Goal: Information Seeking & Learning: Learn about a topic

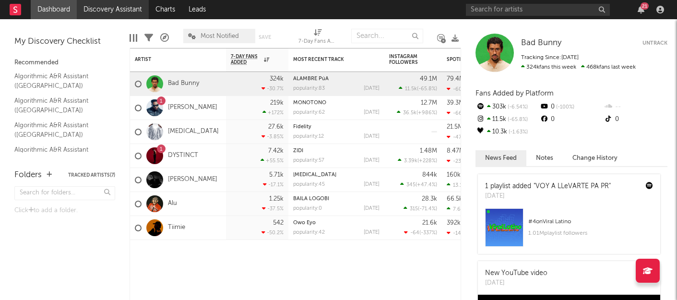
click at [125, 17] on link "Discovery Assistant" at bounding box center [113, 9] width 72 height 19
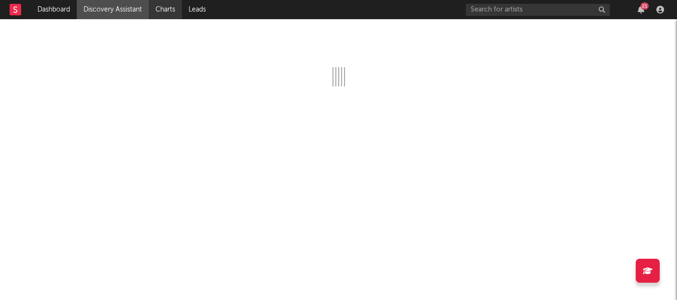
click at [162, 10] on link "Charts" at bounding box center [165, 9] width 33 height 19
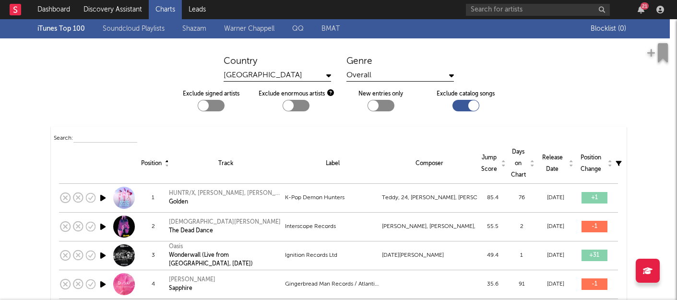
click at [162, 10] on link "Charts" at bounding box center [165, 9] width 33 height 19
click at [327, 75] on icon at bounding box center [328, 75] width 5 height 8
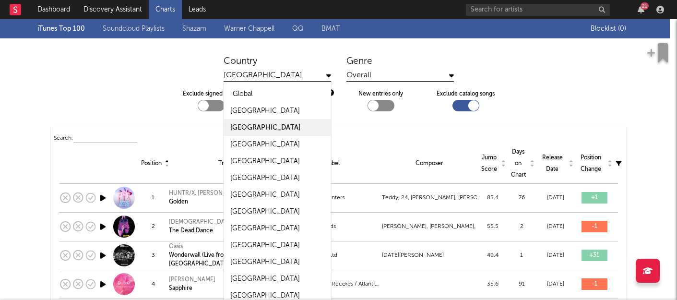
click at [293, 93] on div "Global" at bounding box center [277, 93] width 107 height 17
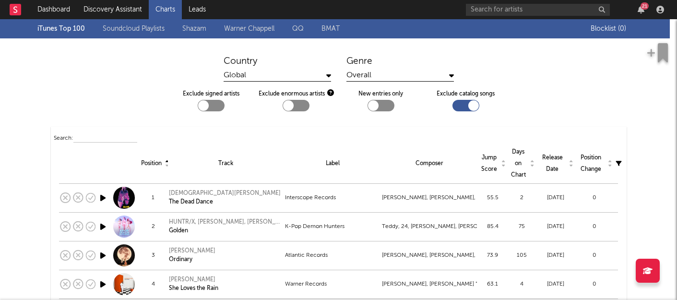
click at [209, 104] on div at bounding box center [211, 106] width 27 height 12
checkbox input "true"
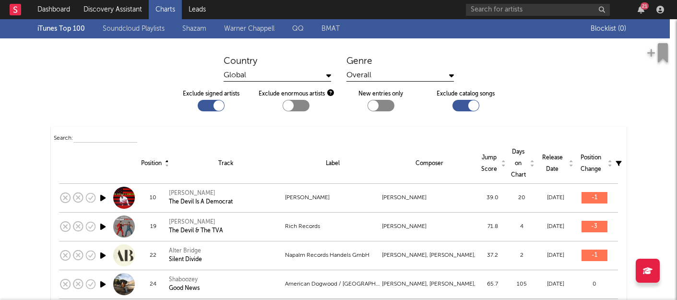
click at [286, 105] on div at bounding box center [288, 105] width 11 height 11
checkbox input "true"
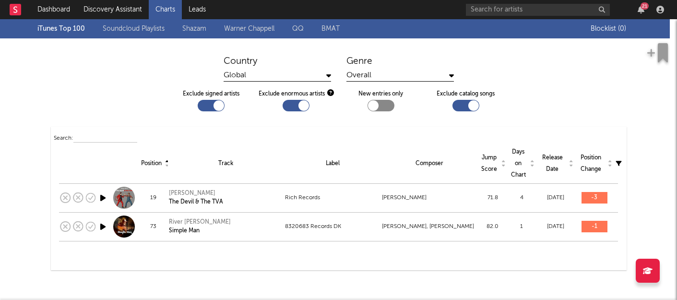
click at [300, 71] on div "Global" at bounding box center [277, 76] width 107 height 12
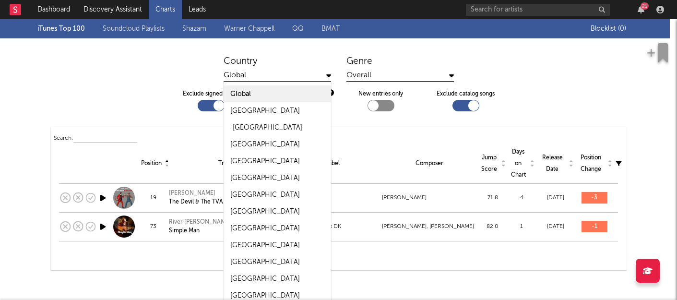
click at [260, 125] on div "United Kingdom" at bounding box center [268, 128] width 70 height 12
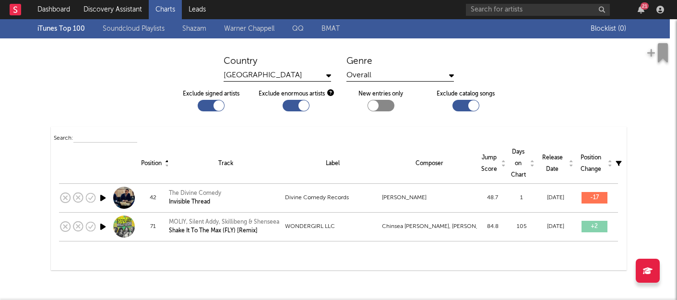
click at [79, 32] on div "iTunes Top 100 Soundcloud Playlists Shazam Warner Chappell QQ BMAT" at bounding box center [313, 28] width 553 height 19
click at [72, 26] on div "iTunes Top 100 Soundcloud Playlists Shazam Warner Chappell QQ BMAT" at bounding box center [313, 28] width 553 height 19
click at [380, 106] on div at bounding box center [380, 106] width 27 height 12
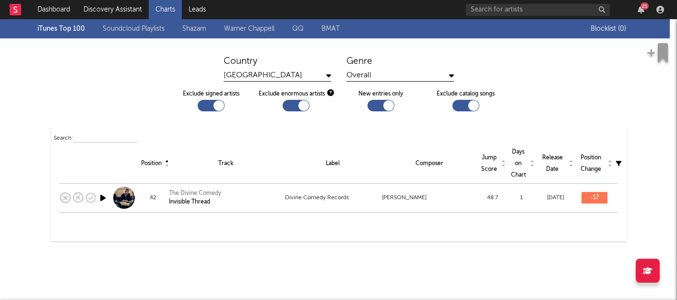
click at [382, 106] on div at bounding box center [380, 106] width 27 height 12
checkbox input "false"
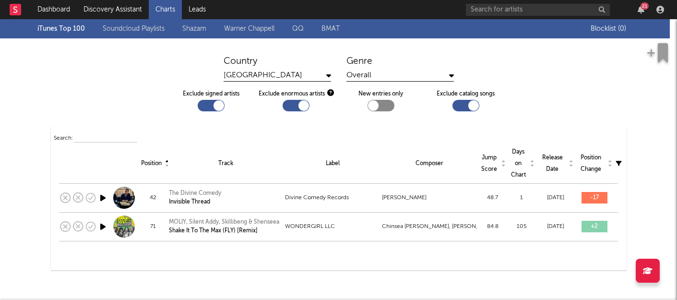
click at [312, 77] on div "United Kingdom" at bounding box center [277, 76] width 107 height 12
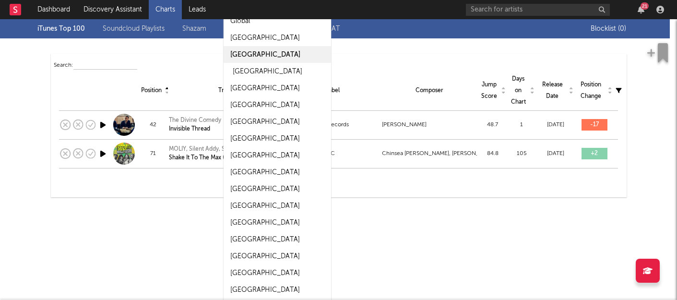
scroll to position [76, 0]
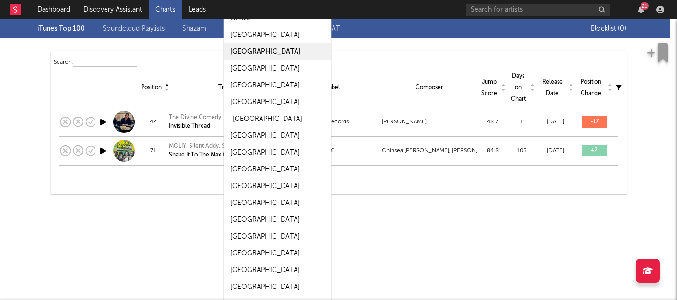
click at [261, 118] on div "[GEOGRAPHIC_DATA]" at bounding box center [277, 118] width 107 height 17
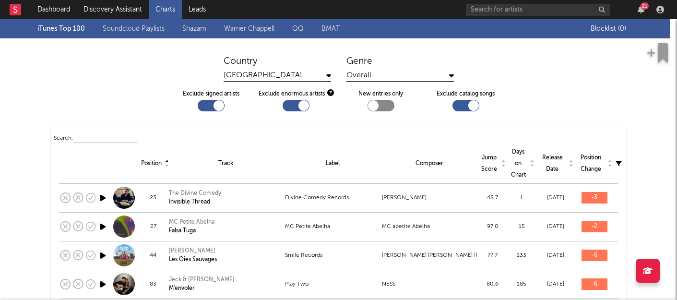
click at [310, 75] on div "[GEOGRAPHIC_DATA]" at bounding box center [277, 76] width 107 height 12
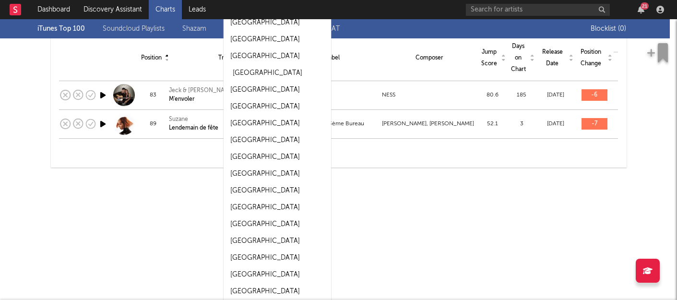
scroll to position [209, 0]
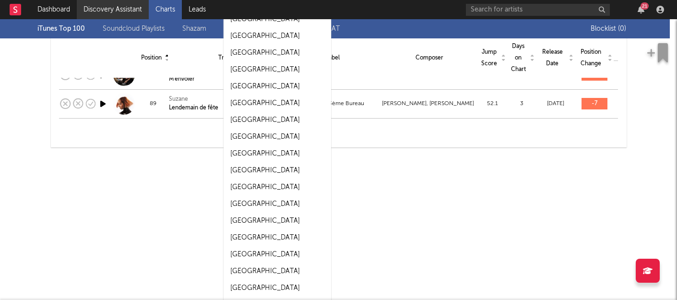
click at [119, 10] on link "Discovery Assistant" at bounding box center [113, 9] width 72 height 19
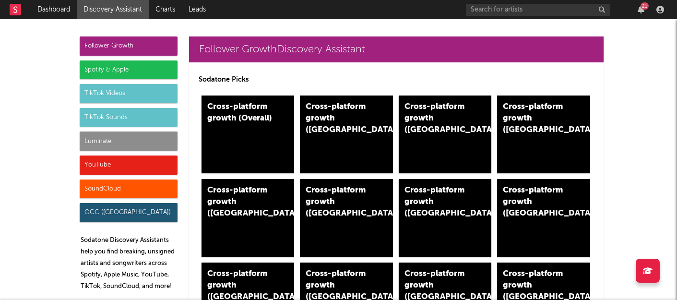
scroll to position [65, 0]
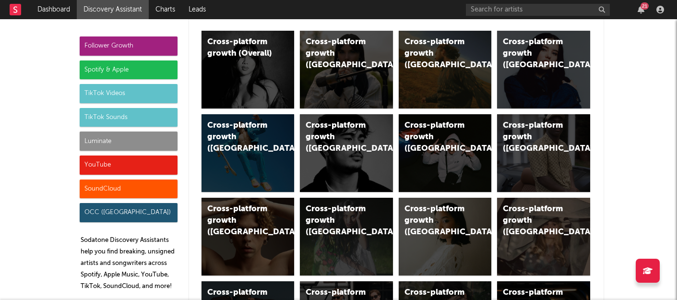
click at [166, 73] on div "Spotify & Apple" at bounding box center [129, 69] width 98 height 19
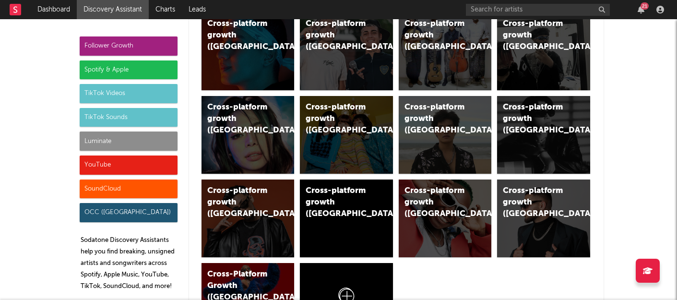
scroll to position [959, 0]
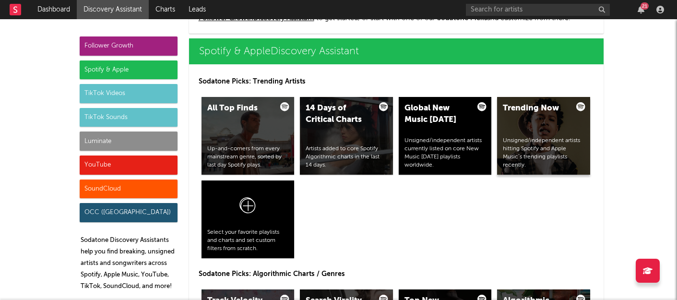
click at [542, 167] on div "Unsigned/independent artists hitting Spotify and Apple Music’s trending playlis…" at bounding box center [544, 153] width 82 height 32
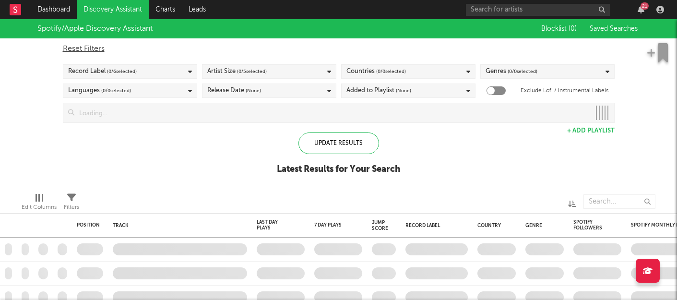
checkbox input "true"
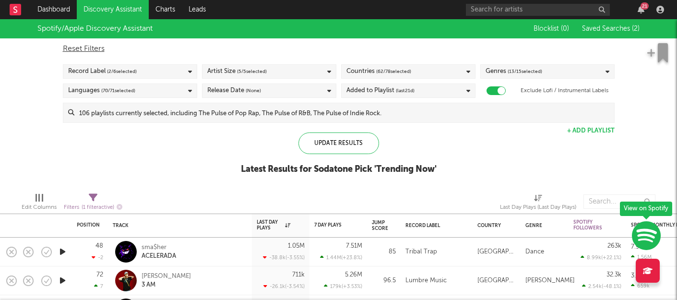
click at [409, 77] on div "Countries ( 62 / 78 selected)" at bounding box center [408, 71] width 134 height 14
type input "nig"
click at [429, 86] on button "Select All" at bounding box center [408, 86] width 124 height 11
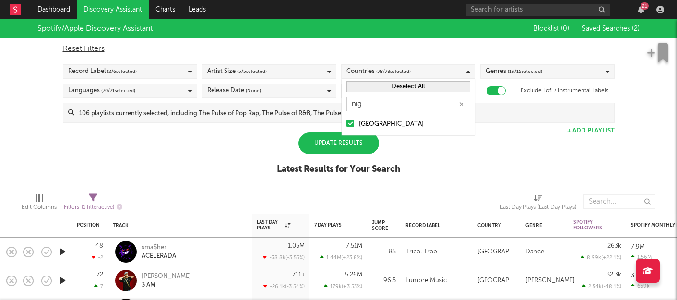
click at [429, 86] on button "Deselect All" at bounding box center [408, 86] width 124 height 11
click at [406, 106] on input "nig" at bounding box center [408, 104] width 124 height 14
click at [372, 122] on div "Nigeria" at bounding box center [414, 124] width 111 height 12
click at [346, 122] on input "Nigeria" at bounding box center [346, 124] width 0 height 12
click at [341, 147] on div "Update Results" at bounding box center [338, 143] width 81 height 22
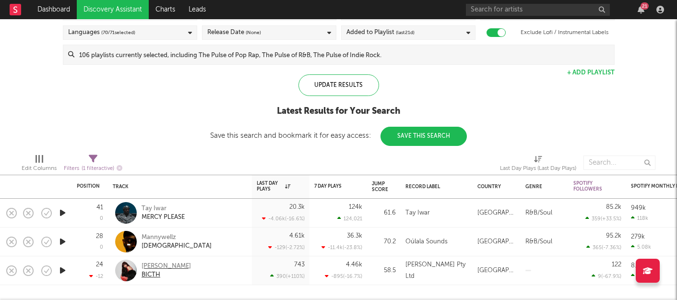
click at [160, 266] on div "Sophia Frank" at bounding box center [166, 266] width 49 height 9
click at [165, 236] on div "Mannywellz" at bounding box center [177, 237] width 70 height 9
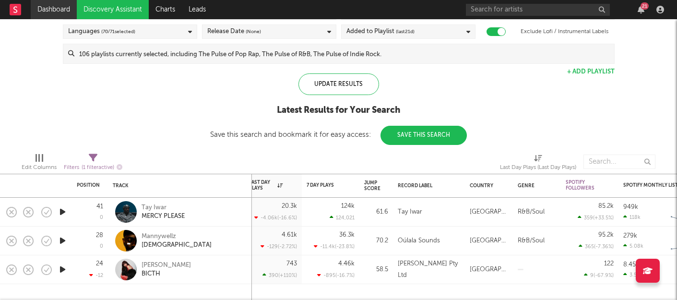
click at [41, 15] on link "Dashboard" at bounding box center [54, 9] width 46 height 19
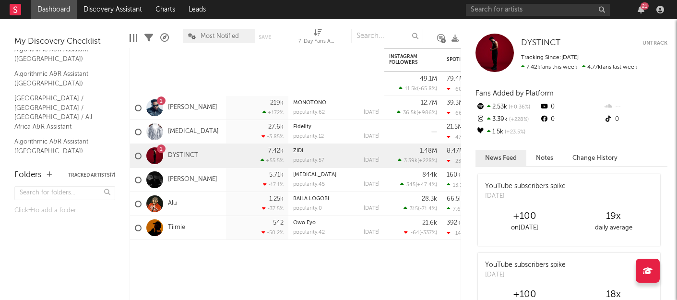
scroll to position [85, 0]
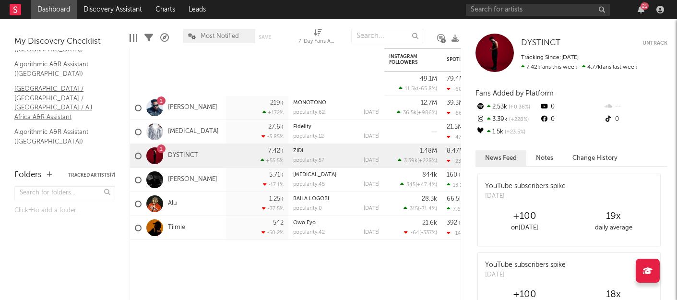
click at [75, 97] on link "South Africa / Nigeria / Tanzania / All Africa A&R Assistant" at bounding box center [59, 102] width 91 height 38
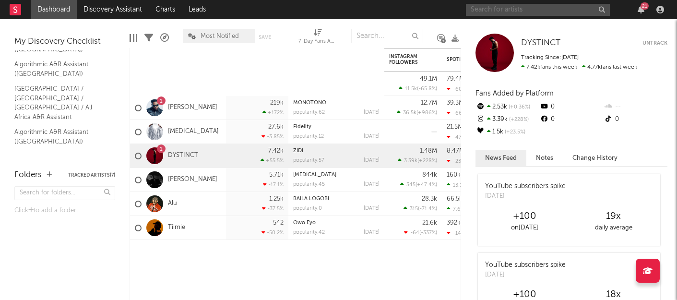
click at [514, 9] on input "text" at bounding box center [538, 10] width 144 height 12
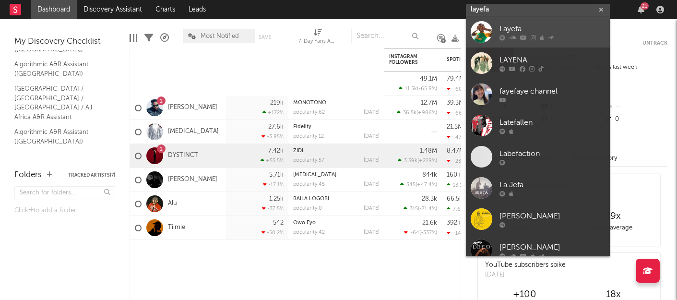
type input "layefa"
click at [509, 38] on icon at bounding box center [512, 38] width 7 height 6
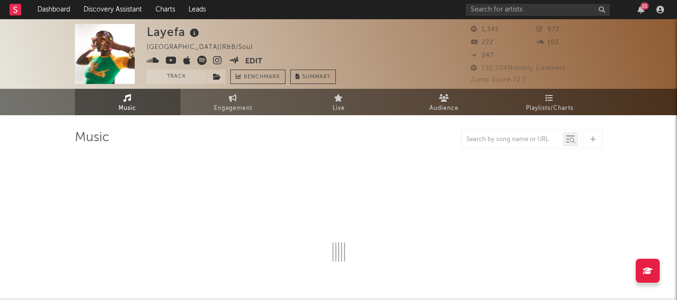
select select "6m"
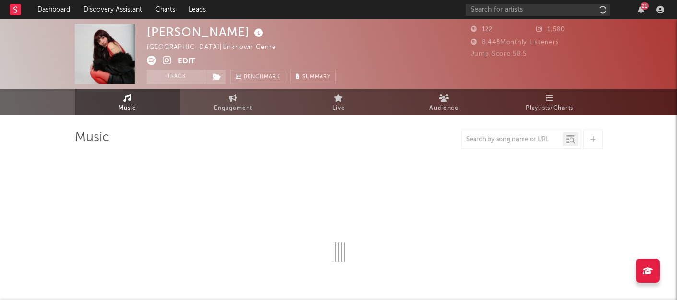
select select "1w"
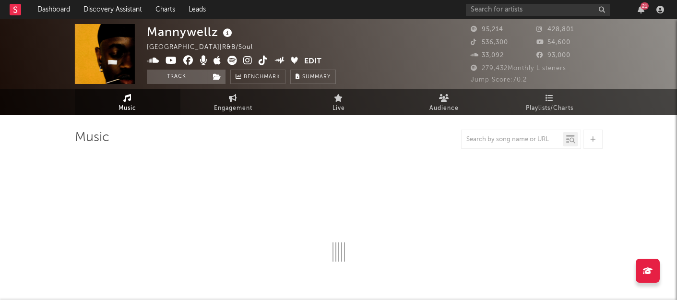
select select "6m"
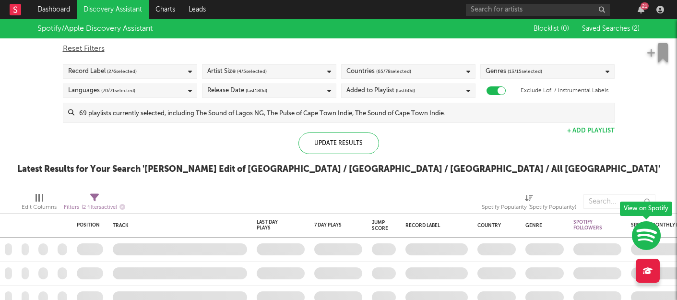
checkbox input "true"
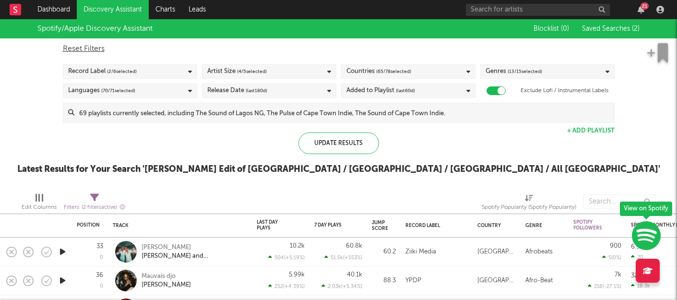
click at [172, 69] on div "Record Label ( 2 / 6 selected)" at bounding box center [130, 71] width 134 height 14
click at [227, 142] on div "Update Results Latest Results for Your Search ' Sam Edit of South Africa / Nige…" at bounding box center [338, 158] width 643 height 52
click at [151, 66] on div "Record Label ( 2 / 6 selected)" at bounding box center [130, 71] width 134 height 14
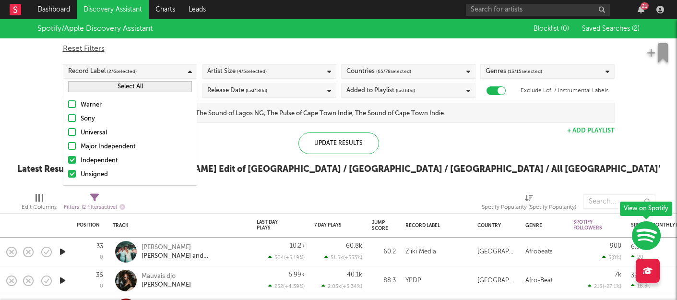
click at [78, 160] on label "Independent" at bounding box center [130, 161] width 124 height 12
click at [68, 160] on input "Independent" at bounding box center [68, 161] width 0 height 12
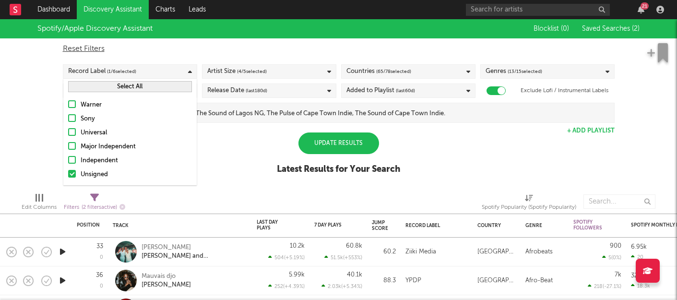
click at [306, 142] on div "Update Results" at bounding box center [338, 143] width 81 height 22
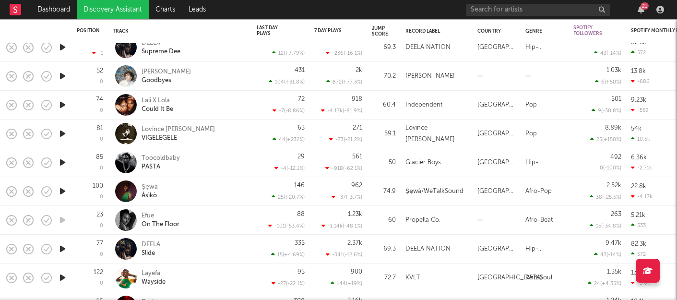
click at [64, 102] on icon "button" at bounding box center [63, 105] width 10 height 12
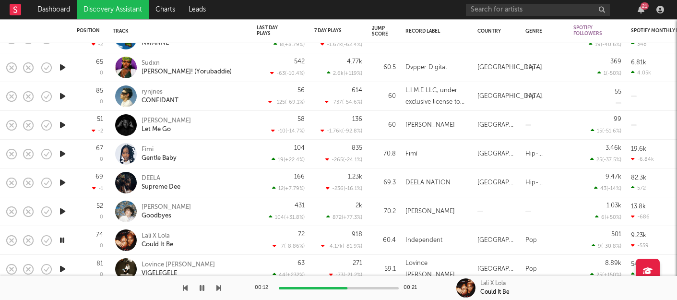
click at [367, 284] on div "00:12 00:21" at bounding box center [339, 288] width 168 height 24
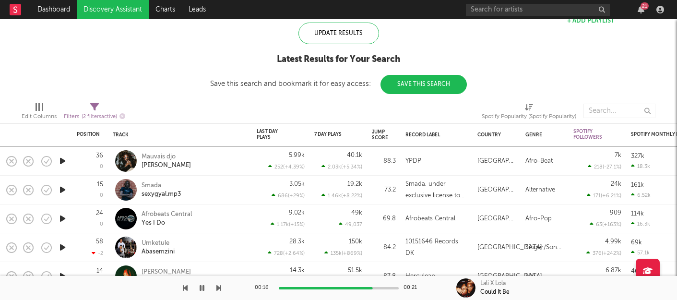
click at [59, 160] on icon "button" at bounding box center [63, 161] width 10 height 12
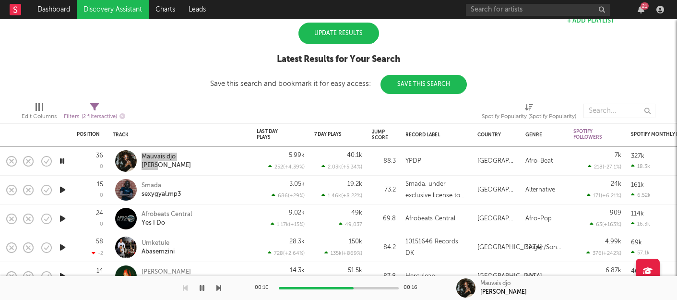
drag, startPoint x: 169, startPoint y: 155, endPoint x: 324, endPoint y: 29, distance: 199.4
click at [0, 0] on div "Dashboard Discovery Assistant Charts Leads 21 Notifications Settings Mark all a…" at bounding box center [338, 150] width 677 height 300
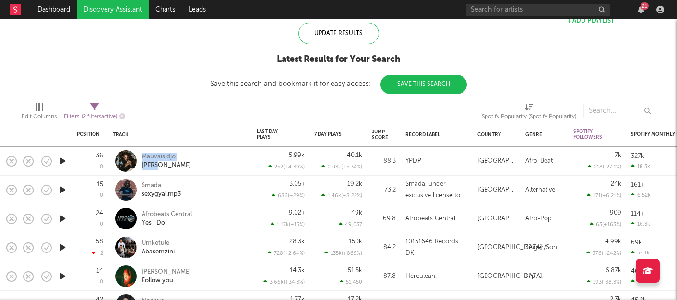
click at [59, 163] on icon "button" at bounding box center [63, 161] width 10 height 12
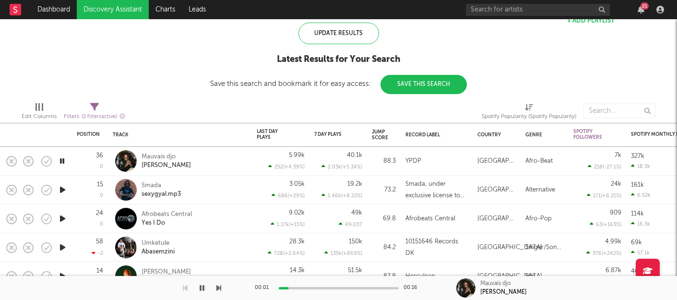
click at [367, 290] on div "00:01 00:16" at bounding box center [339, 288] width 168 height 24
click at [375, 288] on div at bounding box center [339, 288] width 120 height 2
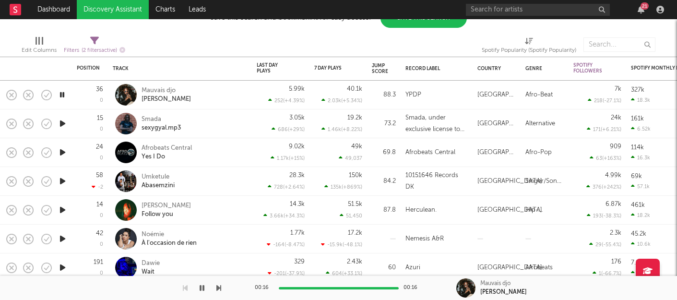
click at [59, 181] on icon "button" at bounding box center [63, 181] width 10 height 12
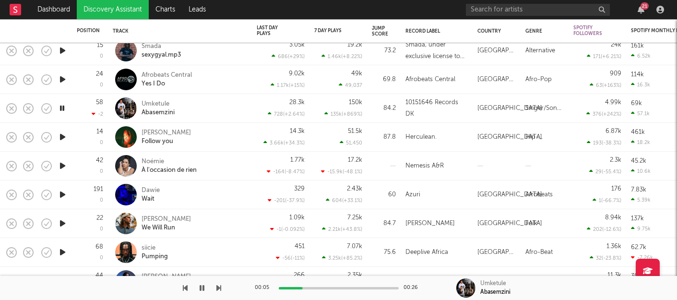
click at [63, 192] on icon "button" at bounding box center [63, 195] width 10 height 12
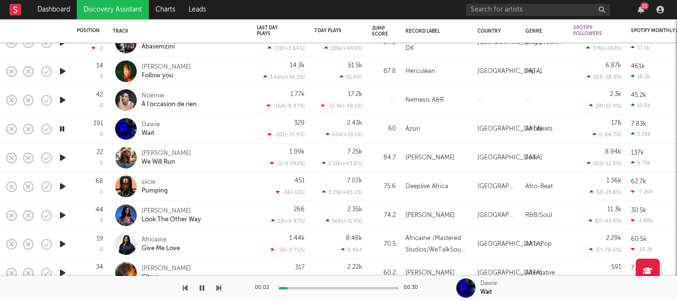
click at [318, 288] on div at bounding box center [339, 288] width 120 height 2
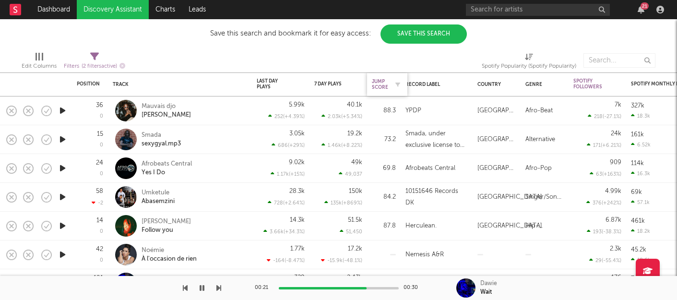
click at [381, 89] on div "Jump Score" at bounding box center [380, 85] width 16 height 12
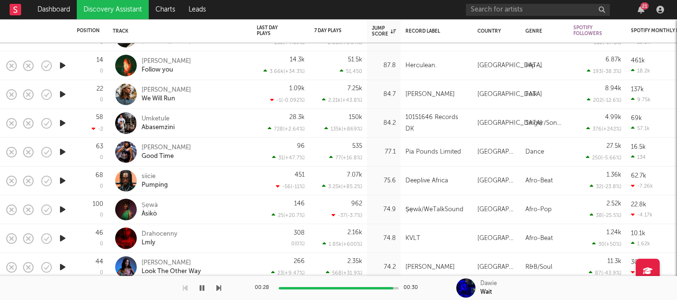
click at [62, 150] on icon "button" at bounding box center [63, 152] width 10 height 12
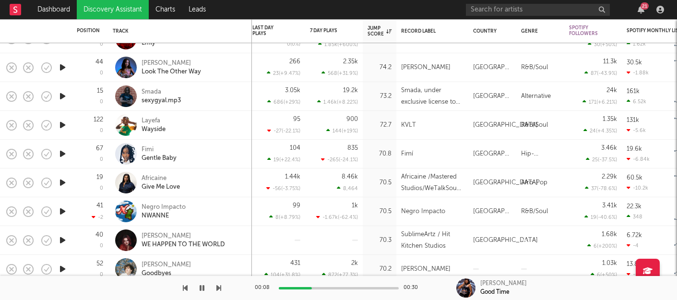
click at [66, 126] on icon "button" at bounding box center [63, 125] width 10 height 12
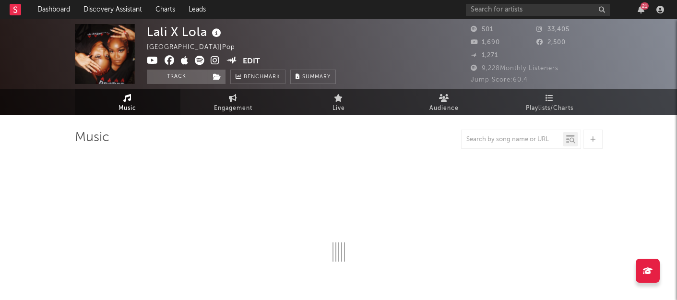
select select "6m"
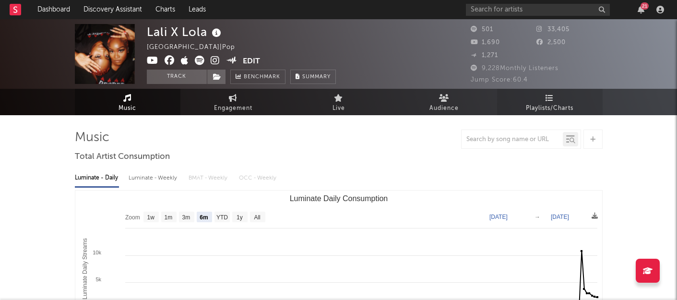
click at [530, 112] on span "Playlists/Charts" at bounding box center [549, 109] width 47 height 12
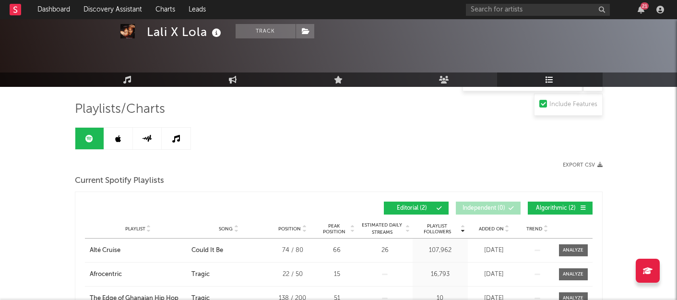
scroll to position [59, 0]
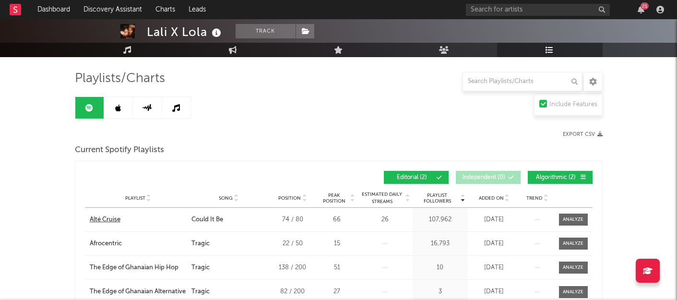
click at [97, 218] on div "Alté Cruise" at bounding box center [105, 220] width 31 height 10
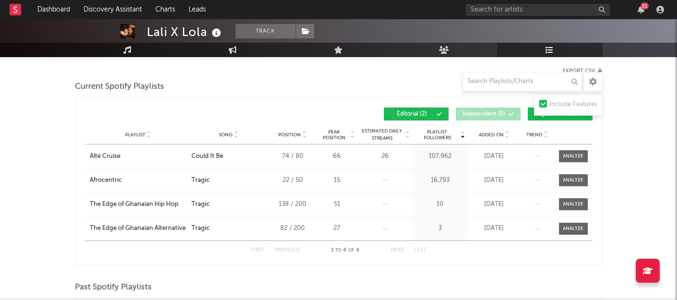
scroll to position [139, 0]
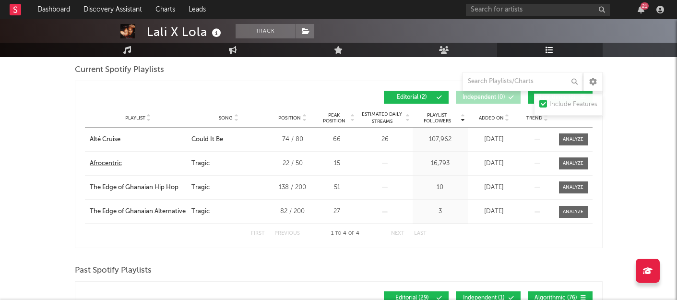
click at [106, 164] on div "Afrocentric" at bounding box center [106, 164] width 32 height 10
click at [161, 189] on div "The Edge of Ghanaian Hip Hop" at bounding box center [134, 188] width 89 height 10
click at [630, 113] on div "Lali X Lola Track Ghana | Pop Edit Track Benchmark Summary 501 33,405 1,690 2,5…" at bounding box center [338, 265] width 677 height 770
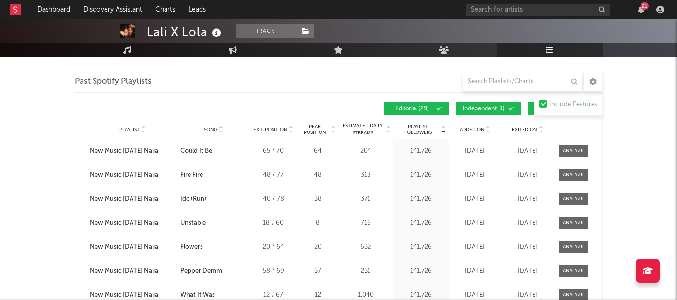
scroll to position [269, 0]
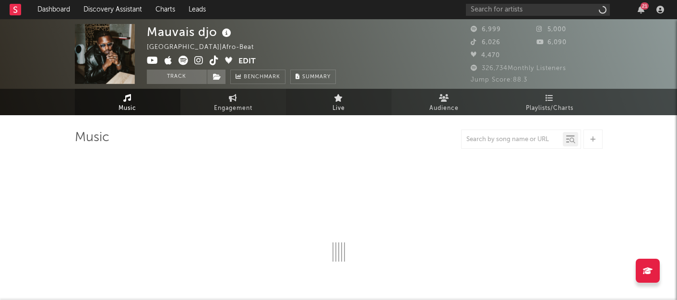
select select "6m"
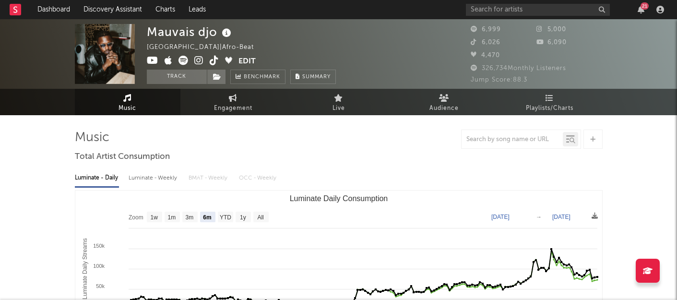
click at [184, 58] on icon at bounding box center [183, 61] width 10 height 10
click at [186, 76] on button "Track" at bounding box center [177, 77] width 60 height 14
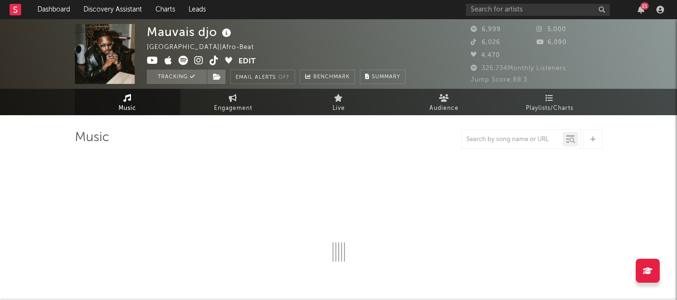
select select "6m"
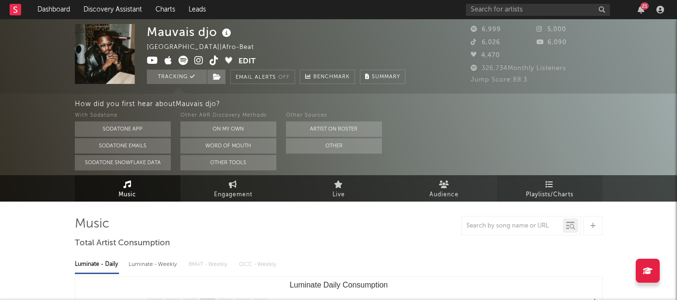
click at [533, 190] on span "Playlists/Charts" at bounding box center [549, 195] width 47 height 12
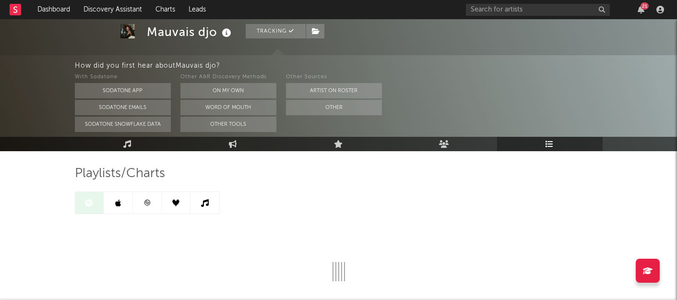
scroll to position [84, 0]
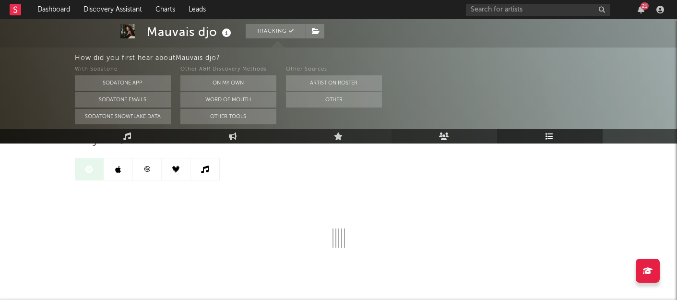
click at [454, 137] on link "Audience" at bounding box center [444, 136] width 106 height 14
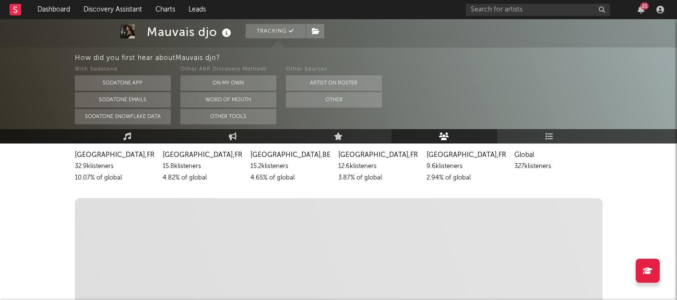
scroll to position [130, 0]
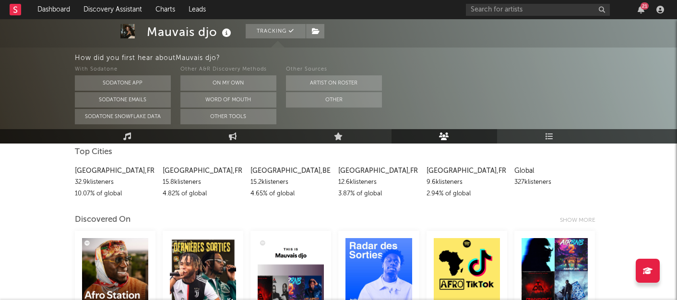
click at [533, 170] on div "Global" at bounding box center [554, 171] width 81 height 12
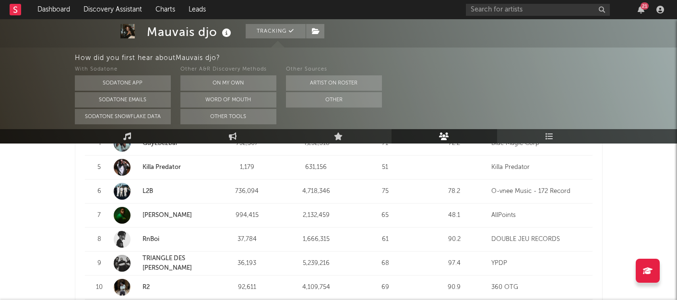
scroll to position [603, 0]
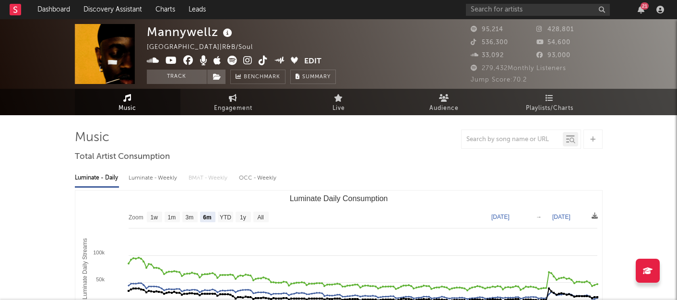
select select "6m"
click at [247, 70] on link "Benchmark" at bounding box center [257, 77] width 55 height 14
click at [191, 71] on button "Track" at bounding box center [177, 77] width 60 height 14
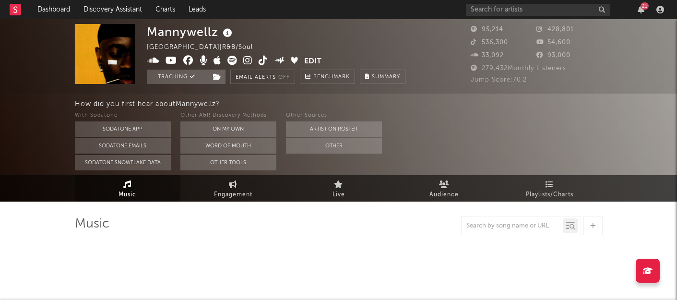
click at [249, 62] on icon at bounding box center [247, 61] width 9 height 10
select select "6m"
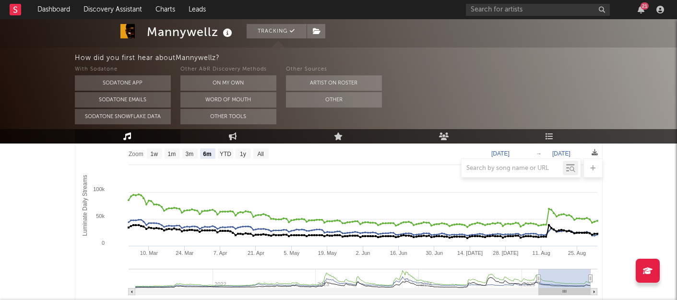
scroll to position [218, 0]
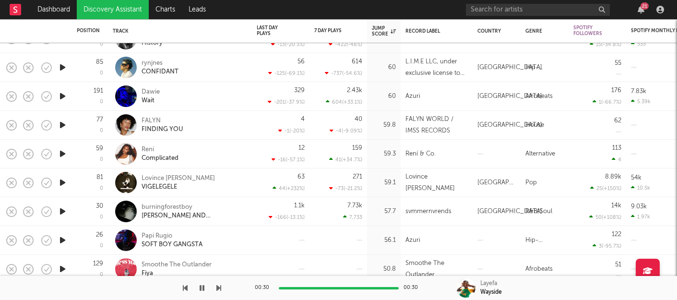
click at [59, 155] on icon "button" at bounding box center [63, 154] width 10 height 12
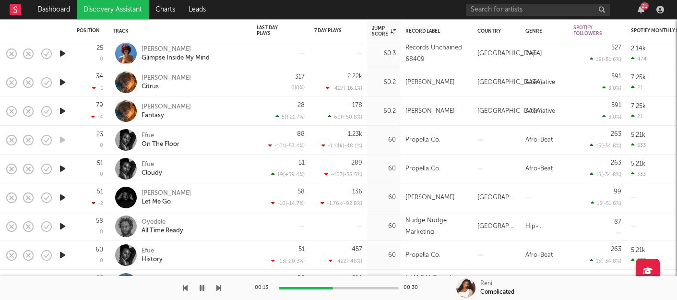
click at [61, 166] on icon "button" at bounding box center [63, 169] width 10 height 12
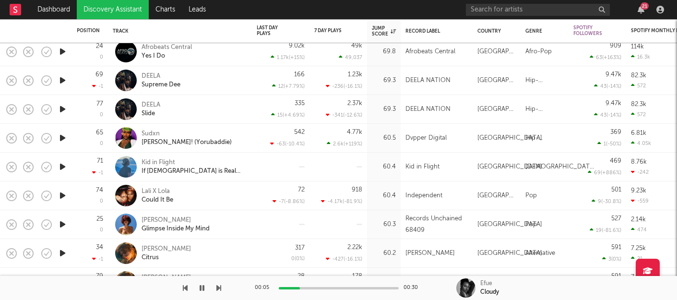
click at [334, 287] on div at bounding box center [339, 288] width 120 height 2
click at [61, 137] on icon "button" at bounding box center [63, 138] width 10 height 12
click at [147, 133] on div "Sudxn" at bounding box center [187, 134] width 90 height 9
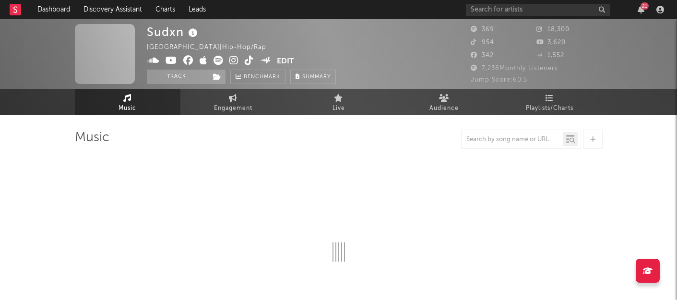
select select "1w"
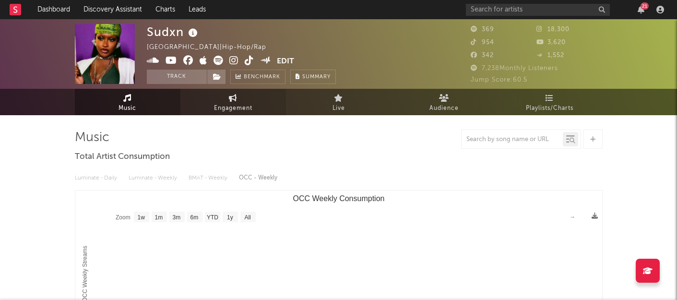
click at [233, 107] on span "Engagement" at bounding box center [233, 109] width 38 height 12
select select "1w"
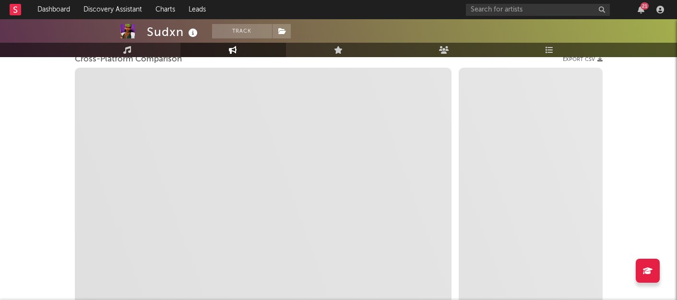
scroll to position [139, 0]
select select "1m"
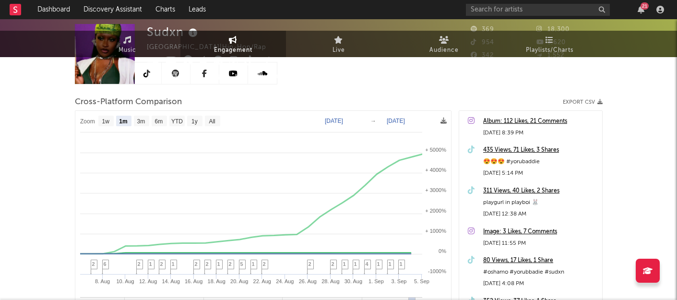
scroll to position [0, 0]
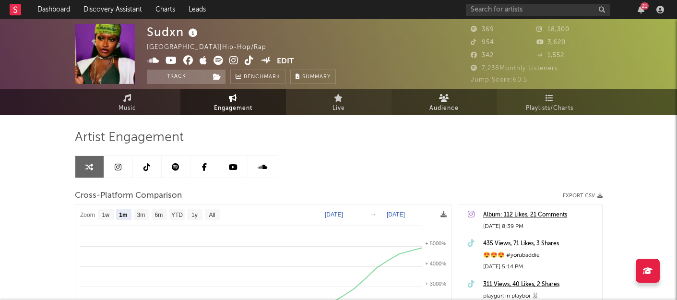
click at [442, 106] on span "Audience" at bounding box center [443, 109] width 29 height 12
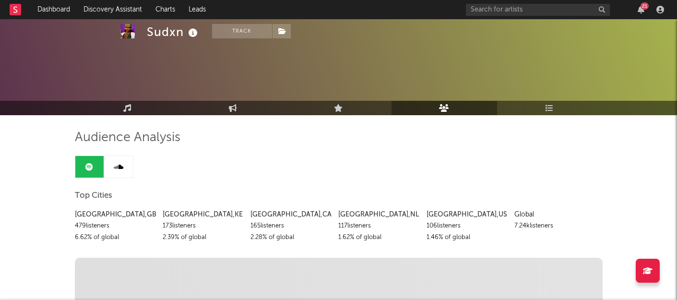
scroll to position [59, 0]
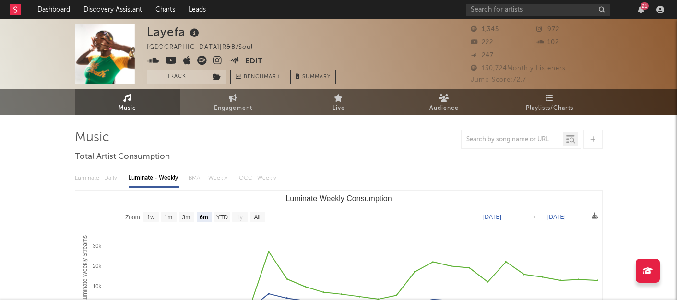
select select "6m"
click at [132, 6] on link "Discovery Assistant" at bounding box center [113, 9] width 72 height 19
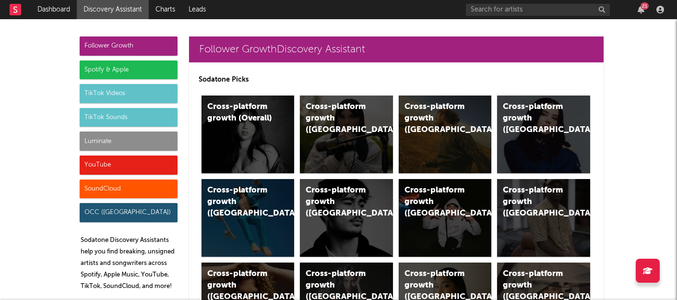
click at [125, 94] on div "TikTok Videos" at bounding box center [129, 93] width 98 height 19
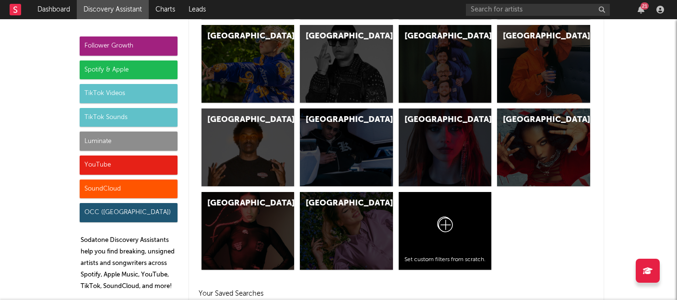
scroll to position [2950, 0]
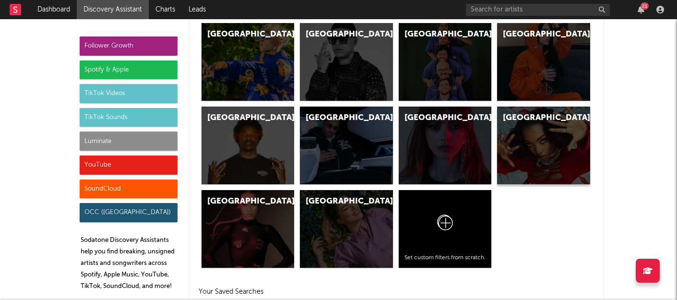
click at [501, 148] on div "Africa" at bounding box center [543, 145] width 93 height 78
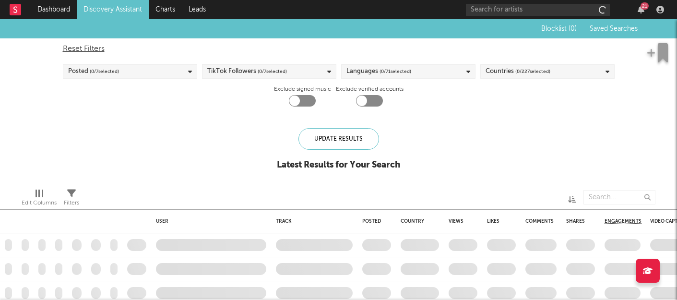
checkbox input "true"
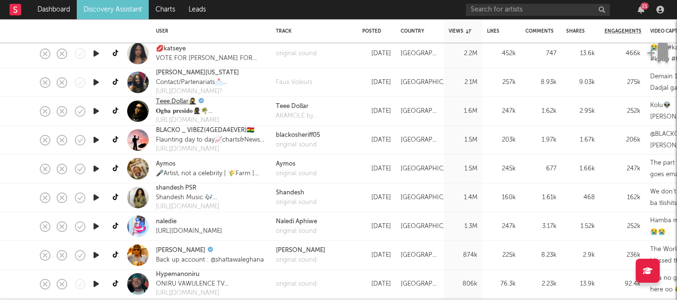
click at [175, 102] on link "Teee.Dollar🥷" at bounding box center [176, 102] width 40 height 10
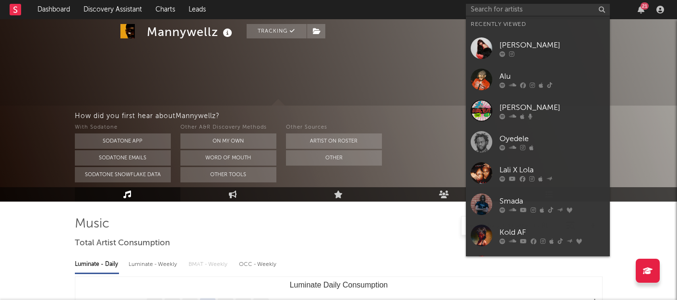
select select "6m"
click at [483, 10] on input "text" at bounding box center [538, 10] width 144 height 12
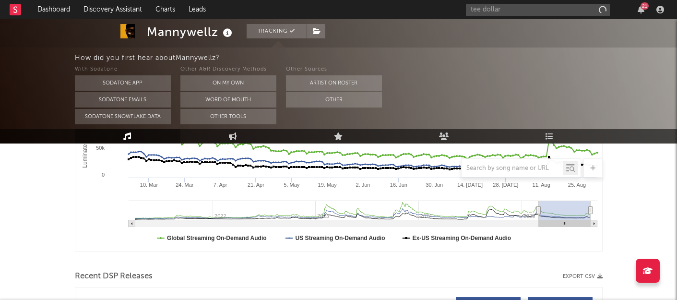
type input "tee dollar"
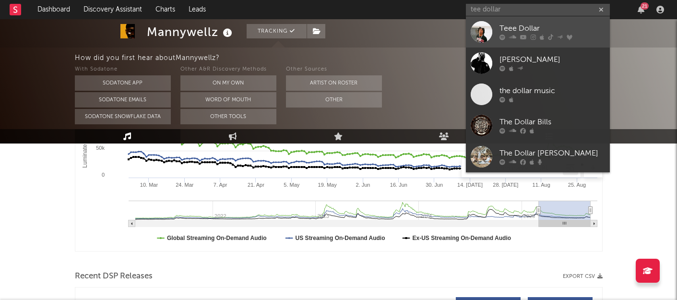
click at [510, 30] on div "Teee Dollar" at bounding box center [552, 29] width 106 height 12
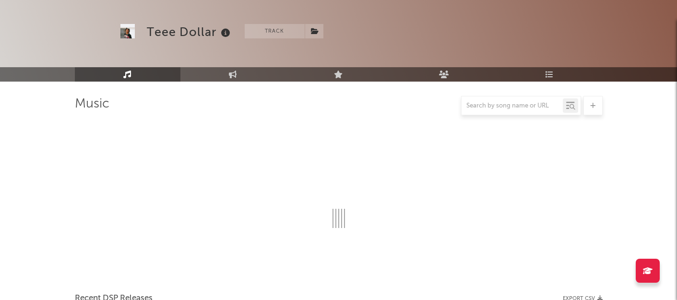
scroll to position [131, 0]
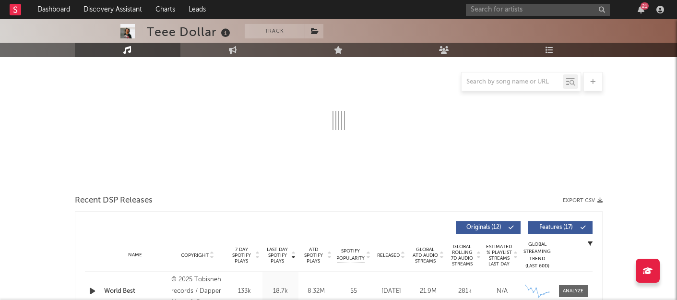
select select "6m"
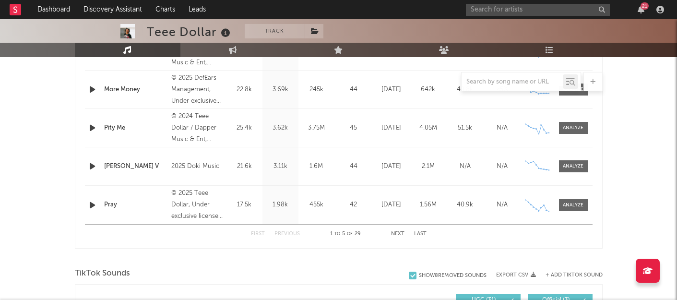
scroll to position [449, 0]
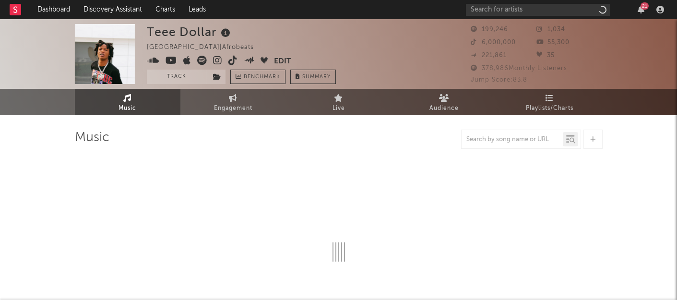
select select "6m"
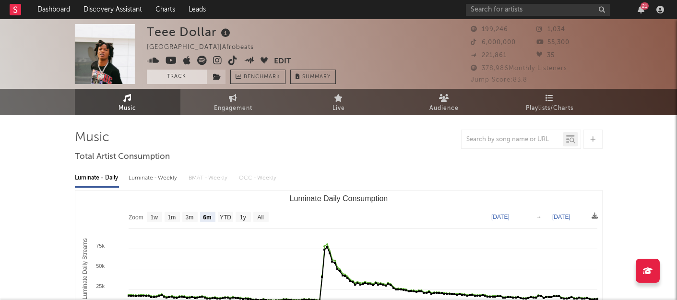
click at [189, 75] on button "Track" at bounding box center [177, 77] width 60 height 14
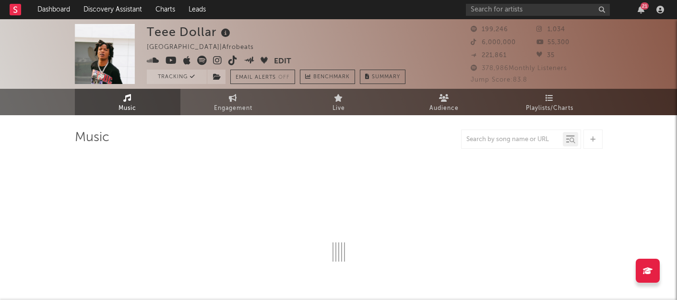
select select "6m"
